Goal: Task Accomplishment & Management: Manage account settings

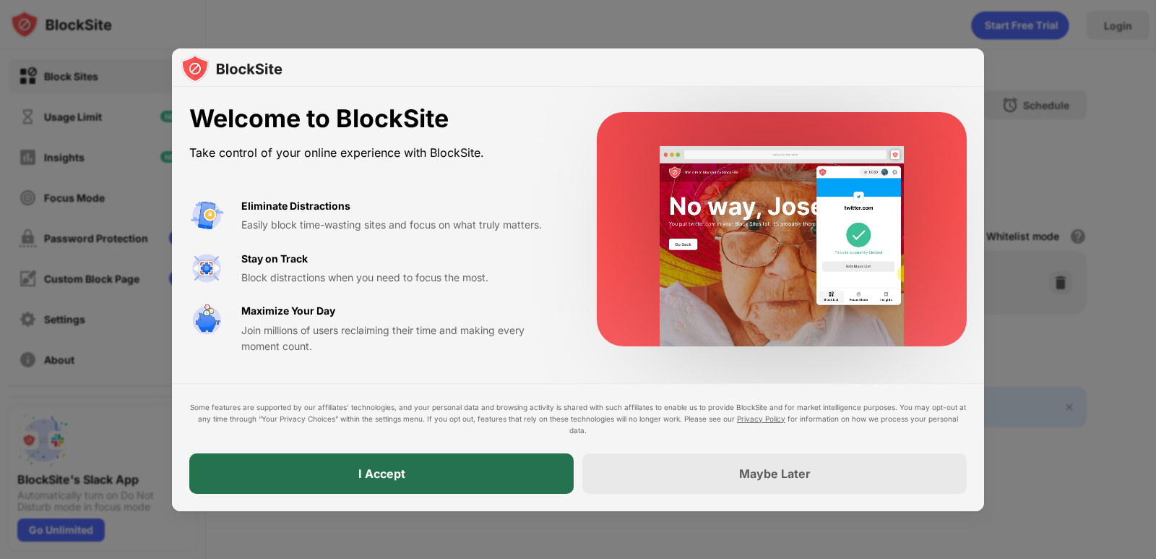
click at [468, 481] on div "I Accept" at bounding box center [381, 473] width 384 height 40
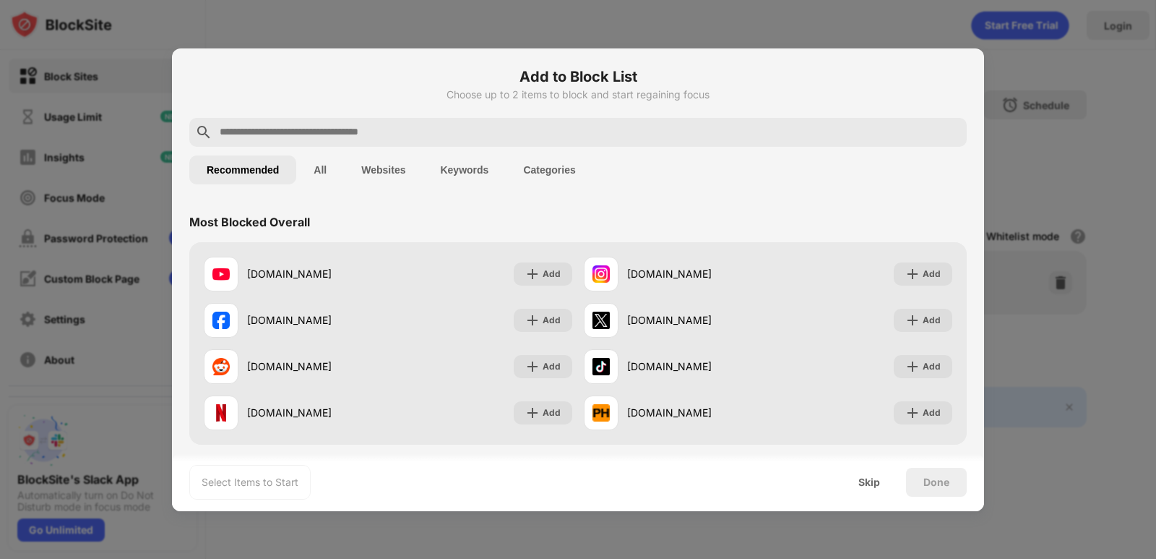
click at [489, 132] on input "text" at bounding box center [589, 132] width 743 height 17
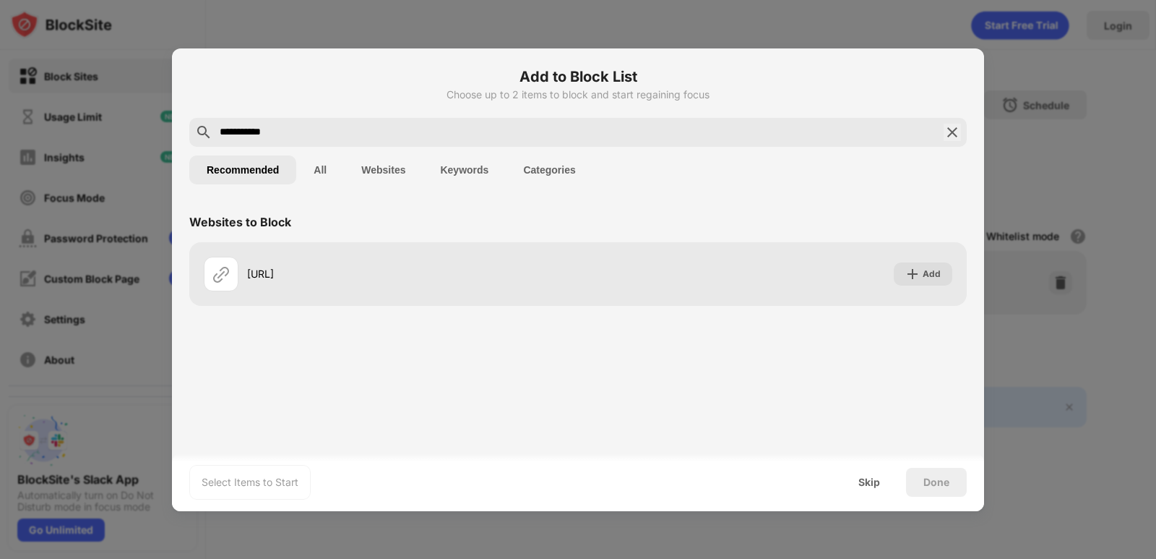
type input "**********"
click at [398, 173] on button "Websites" at bounding box center [383, 169] width 79 height 29
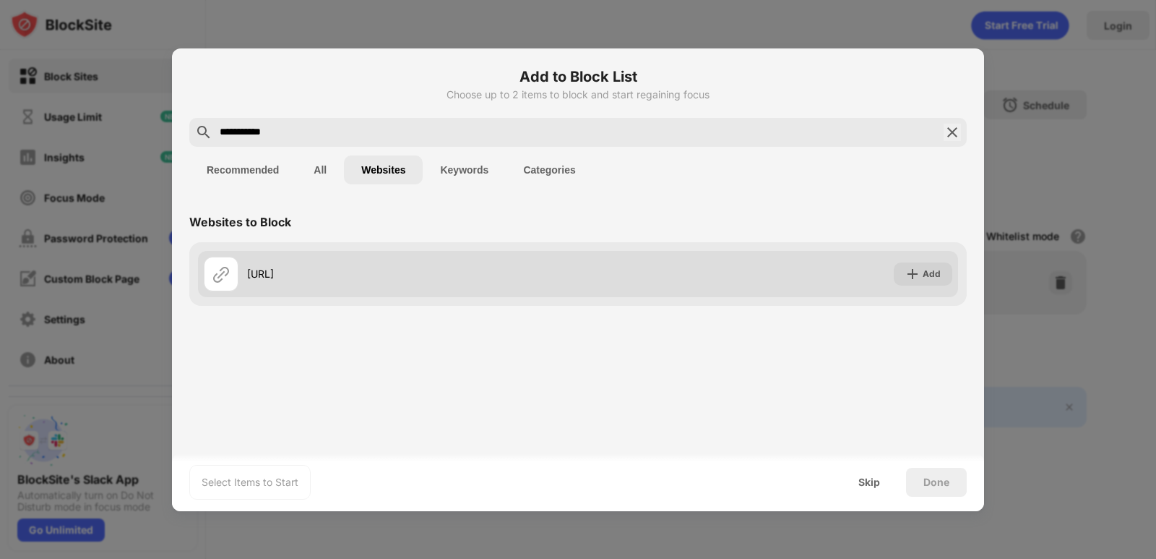
click at [234, 276] on div at bounding box center [221, 274] width 35 height 35
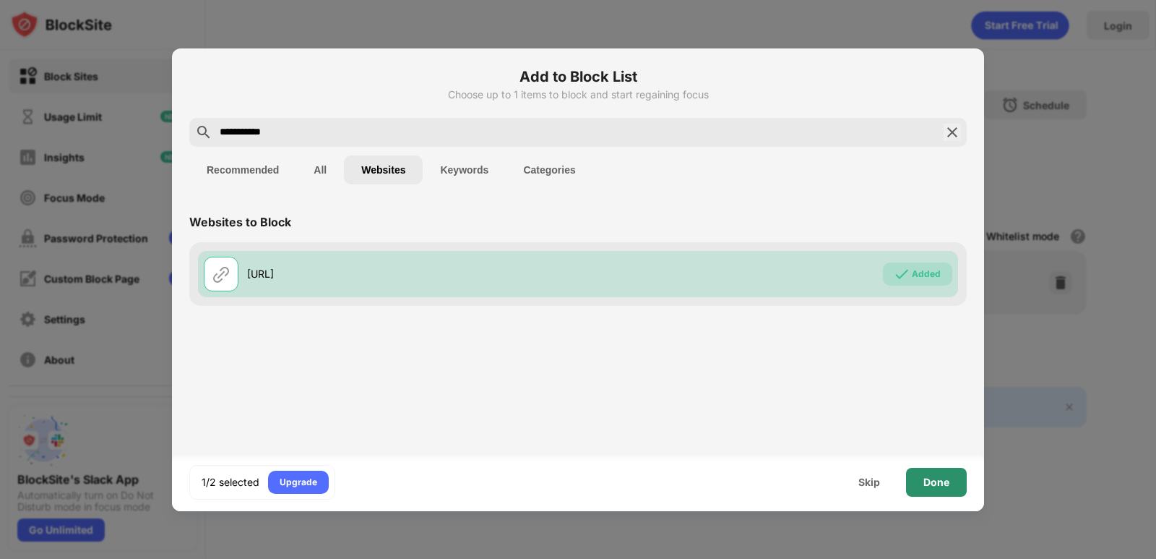
click at [913, 483] on div "Done" at bounding box center [936, 482] width 61 height 29
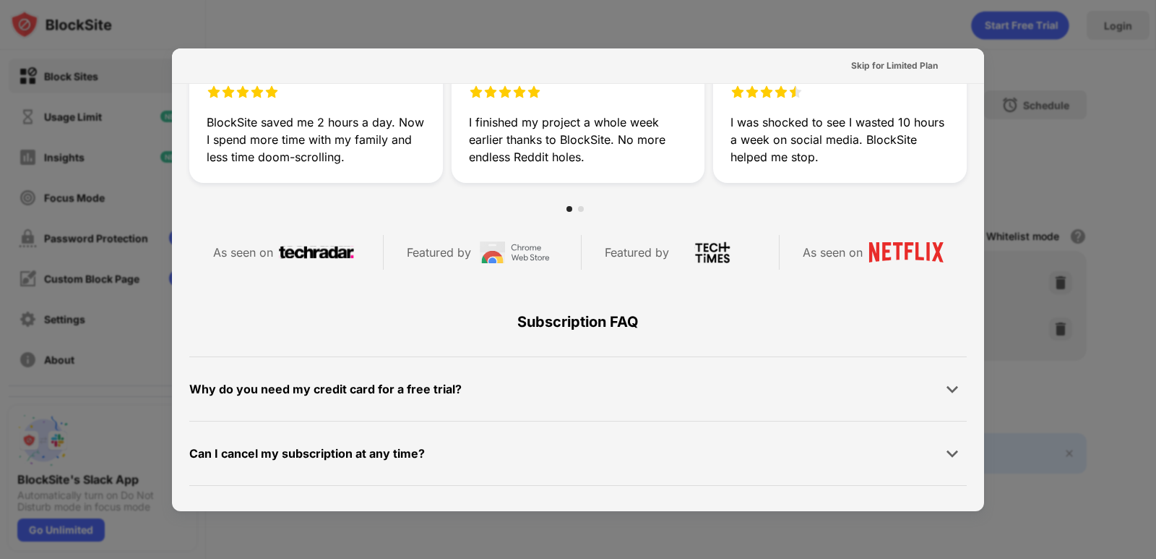
scroll to position [709, 0]
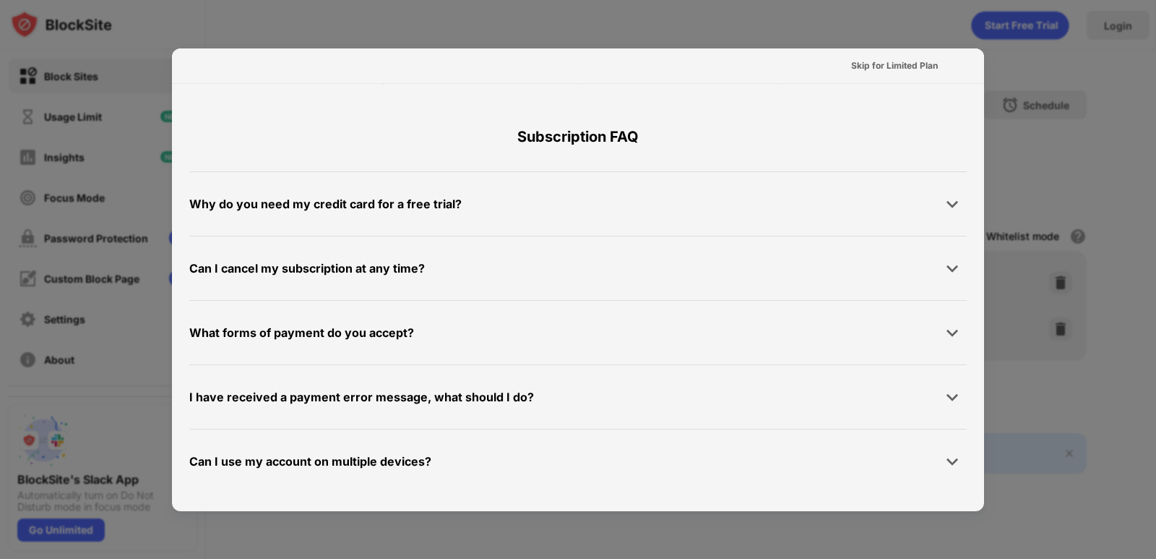
click at [1022, 117] on div at bounding box center [578, 279] width 1156 height 559
click at [997, 126] on div at bounding box center [578, 279] width 1156 height 559
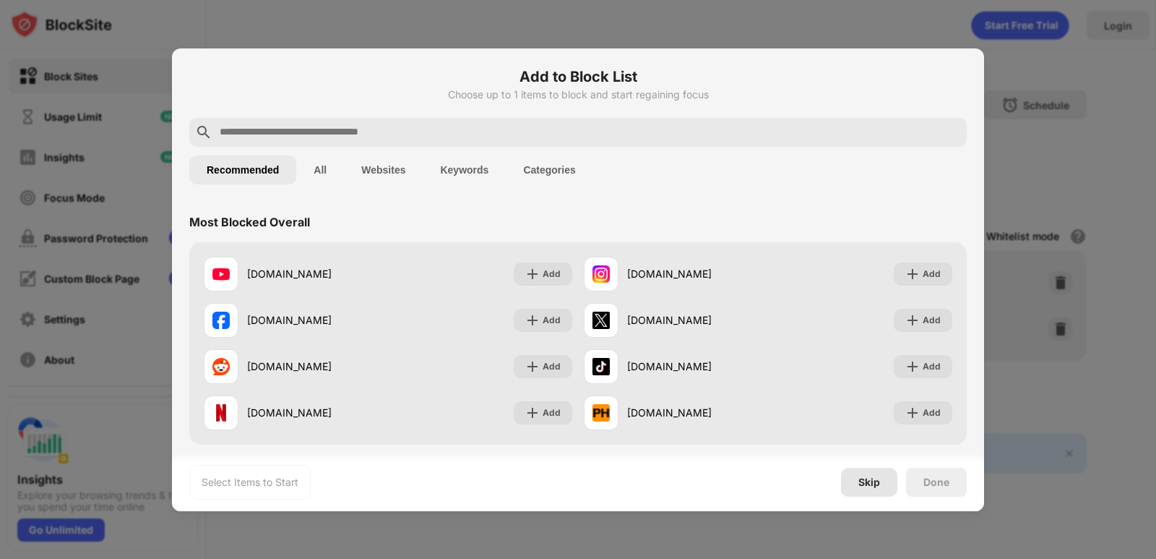
click at [869, 481] on div "Skip" at bounding box center [869, 482] width 22 height 12
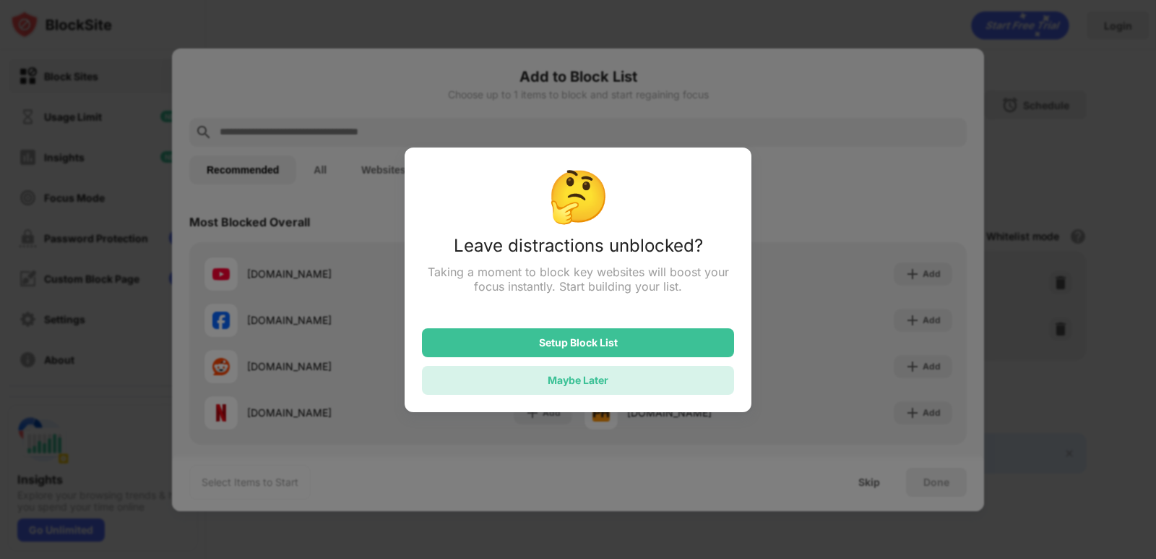
click at [717, 376] on div "Maybe Later" at bounding box center [578, 380] width 312 height 29
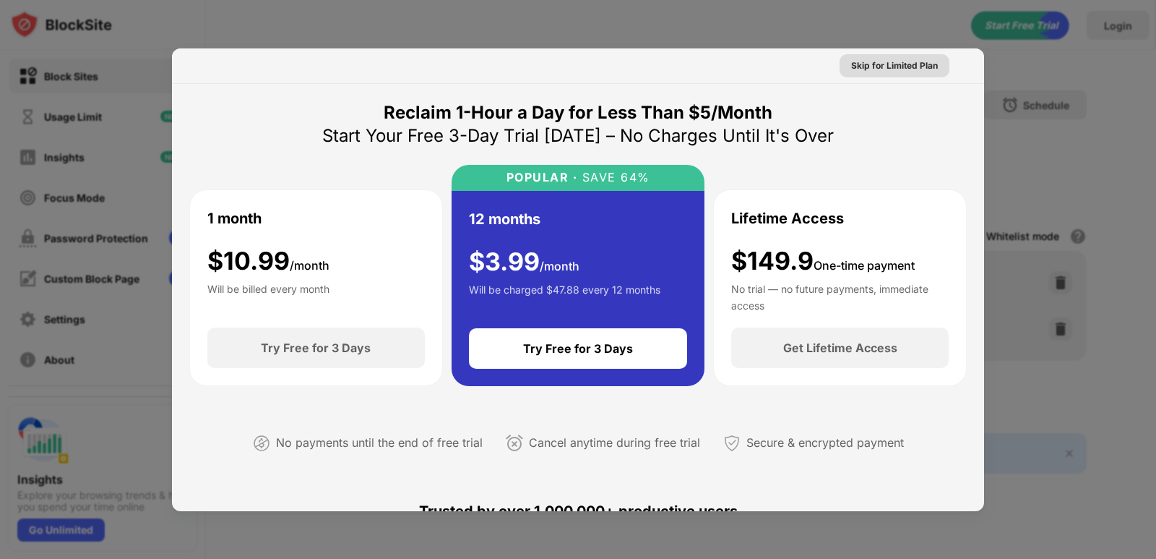
click at [925, 75] on div "Skip for Limited Plan" at bounding box center [895, 65] width 110 height 23
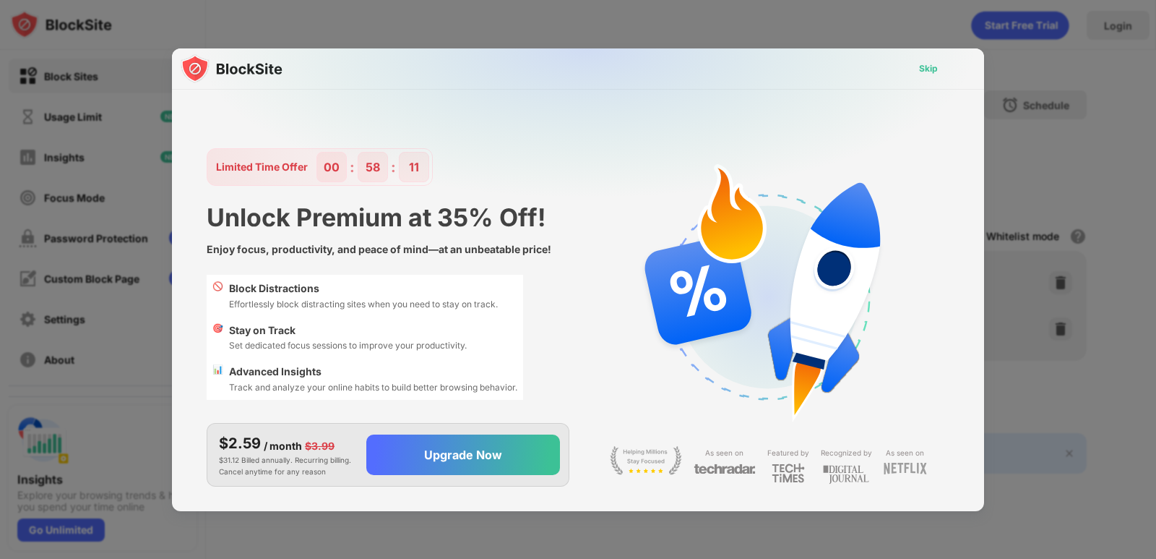
click at [934, 59] on div "Skip" at bounding box center [929, 68] width 42 height 23
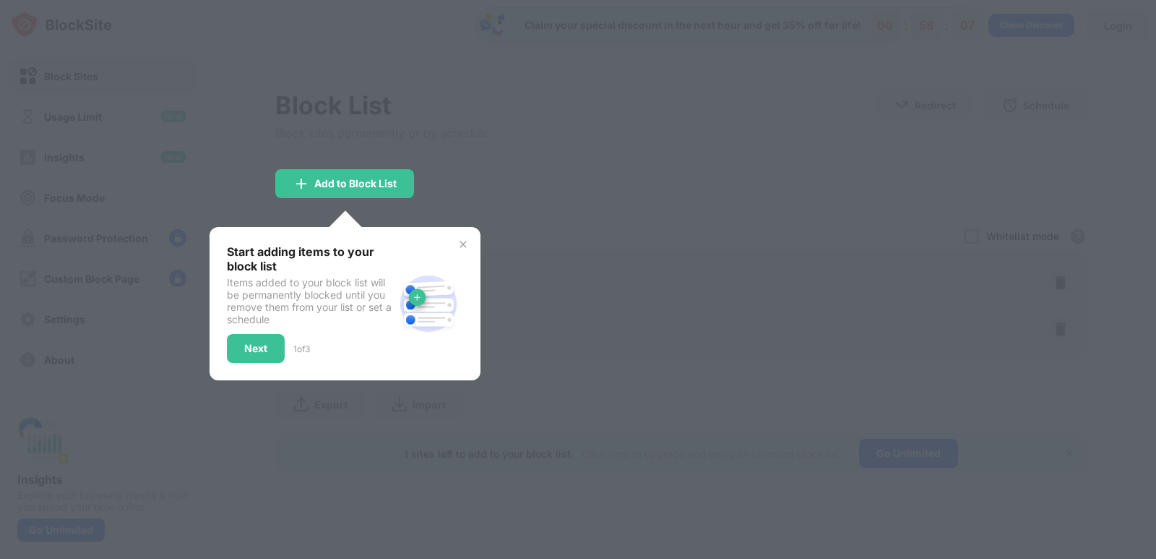
click at [465, 246] on img at bounding box center [463, 244] width 12 height 12
